Goal: Navigation & Orientation: Find specific page/section

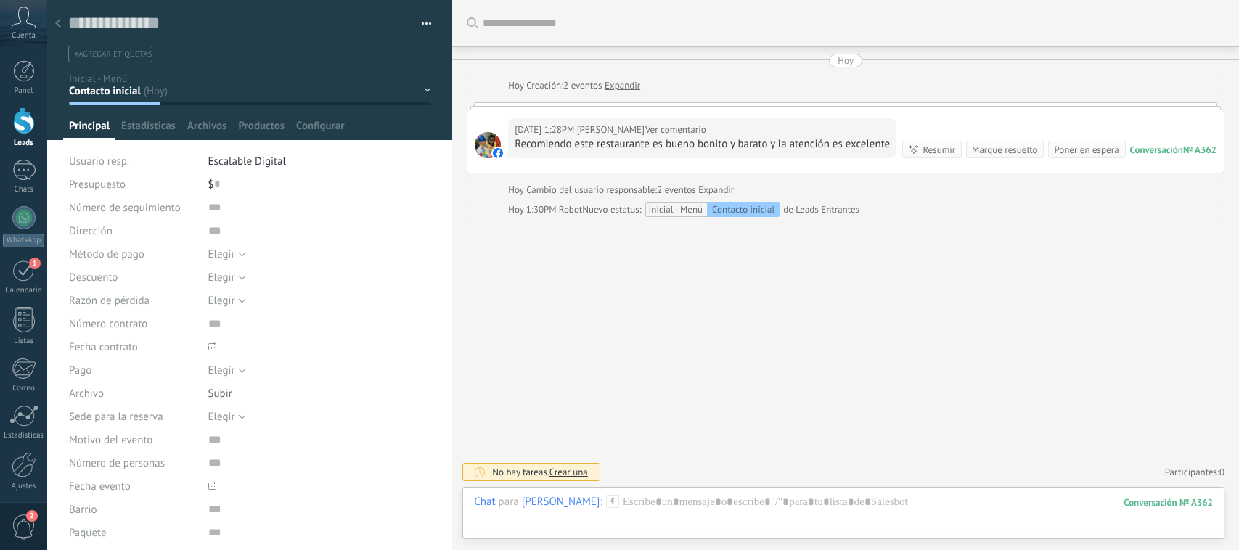
click at [13, 123] on div at bounding box center [24, 120] width 22 height 27
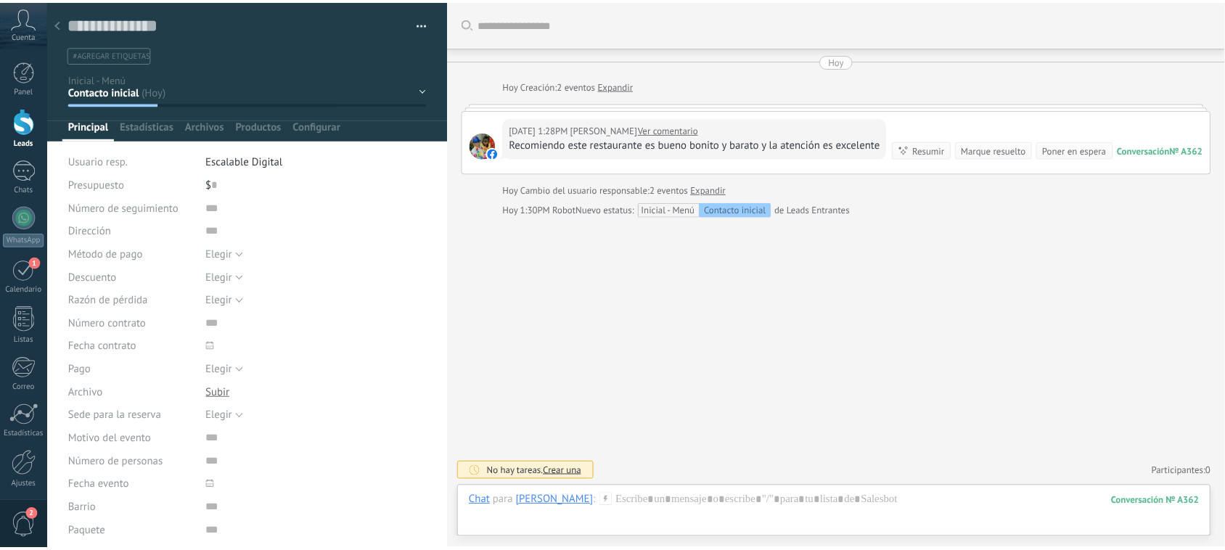
scroll to position [22, 0]
